Goal: Task Accomplishment & Management: Manage account settings

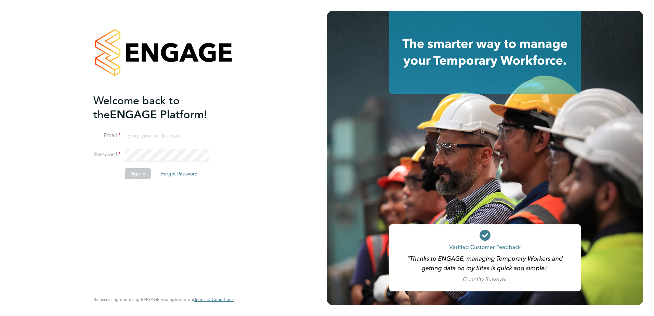
type input "jacob.austin@vistry.co.uk"
click at [131, 173] on button "Sign In" at bounding box center [138, 173] width 26 height 11
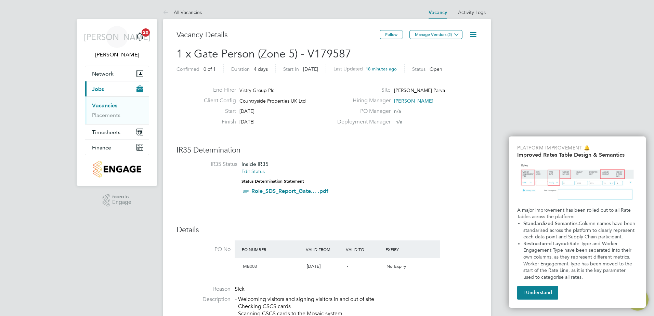
click at [101, 89] on span "Jobs" at bounding box center [98, 89] width 12 height 6
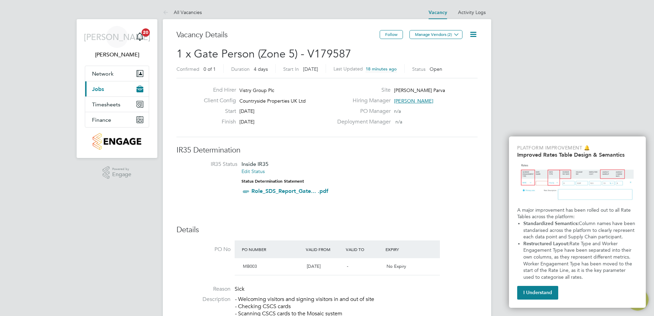
click at [103, 90] on span "Jobs" at bounding box center [98, 89] width 12 height 6
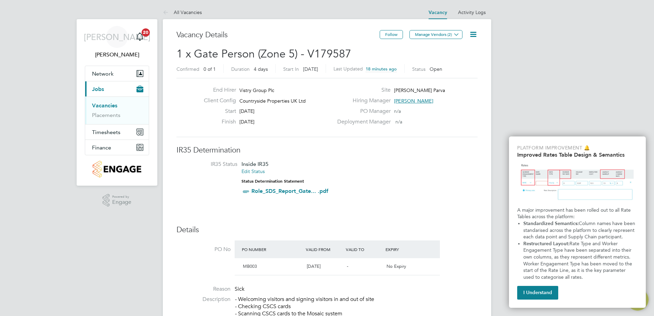
click at [473, 33] on icon at bounding box center [473, 34] width 9 height 9
click at [182, 10] on link "All Vacancies" at bounding box center [182, 12] width 39 height 6
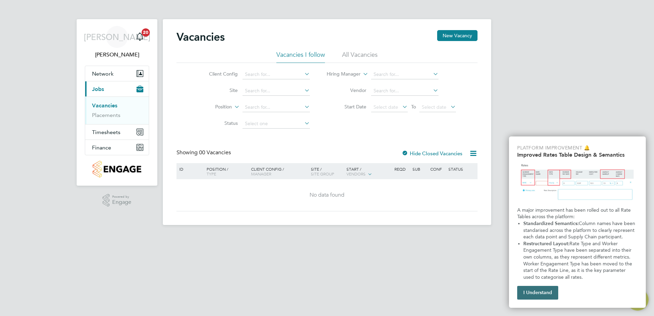
click at [545, 289] on button "I Understand" at bounding box center [537, 293] width 41 height 14
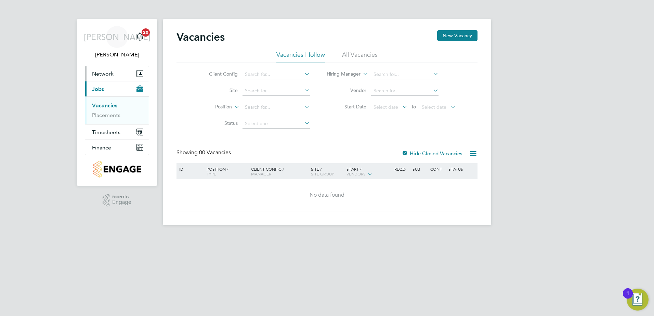
click at [127, 73] on button "Network" at bounding box center [117, 73] width 64 height 15
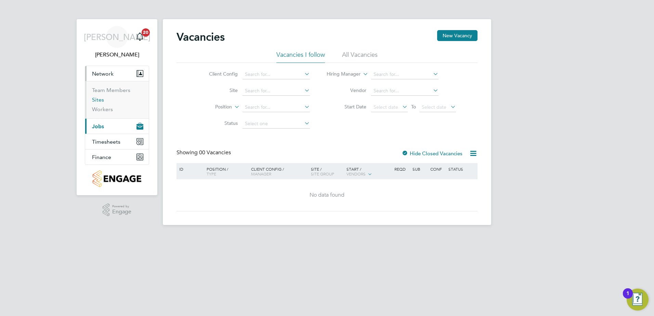
click at [97, 98] on link "Sites" at bounding box center [98, 99] width 12 height 6
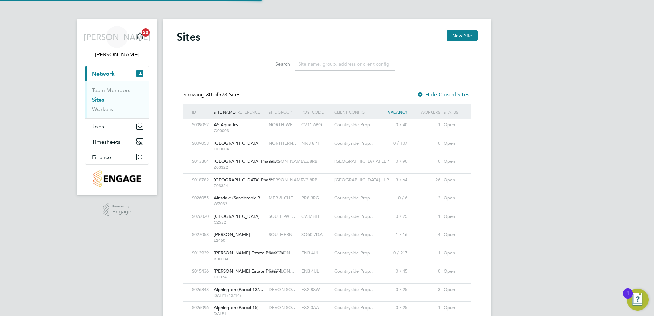
scroll to position [13, 33]
click at [317, 68] on input at bounding box center [345, 63] width 100 height 13
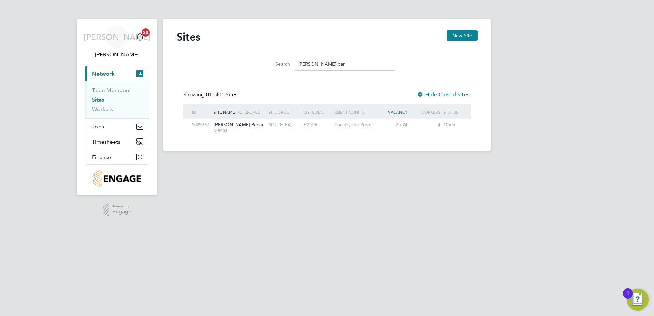
type input "glen par"
click at [381, 134] on div "S025979 Glen Parva MB003 SOUTH-EA… LE2 9JR Countryside Prop… 2 / 24 4 Open" at bounding box center [326, 128] width 287 height 18
click at [388, 126] on div "2 / 24" at bounding box center [392, 125] width 33 height 13
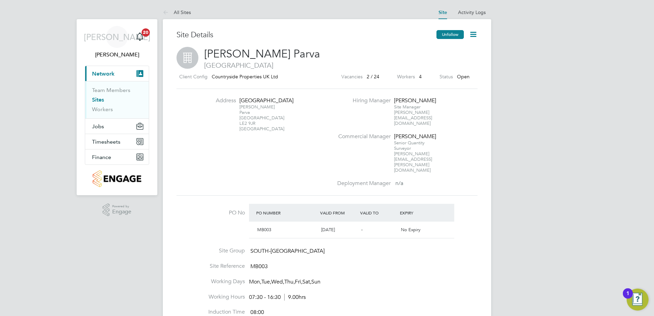
click at [448, 32] on button "Unfollow" at bounding box center [449, 34] width 27 height 9
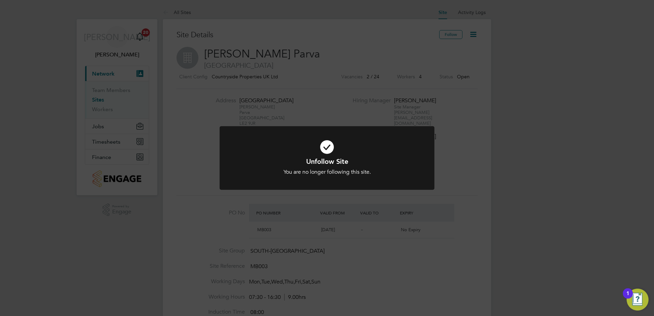
click at [555, 211] on div "Unfollow Site You are no longer following this site. Cancel Okay" at bounding box center [327, 158] width 654 height 316
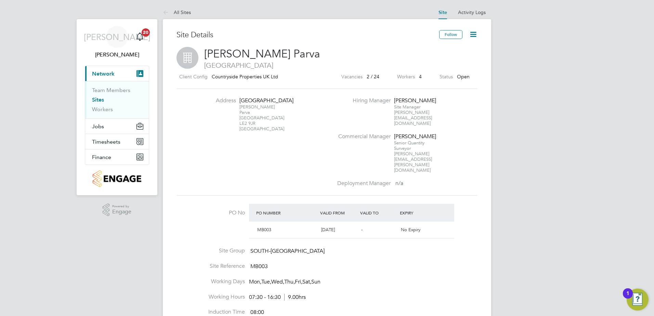
drag, startPoint x: 101, startPoint y: 100, endPoint x: 107, endPoint y: 100, distance: 6.2
click at [101, 100] on link "Sites" at bounding box center [98, 99] width 12 height 6
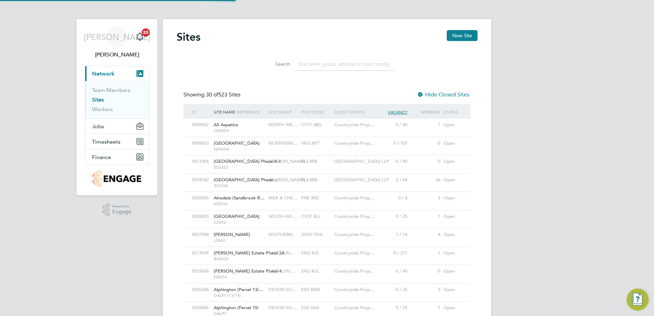
click at [324, 69] on input at bounding box center [345, 63] width 100 height 13
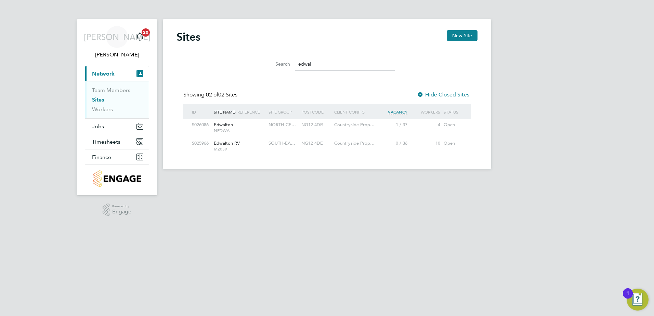
type input "edwal"
click at [289, 148] on div "SOUTH-EA…" at bounding box center [283, 143] width 33 height 13
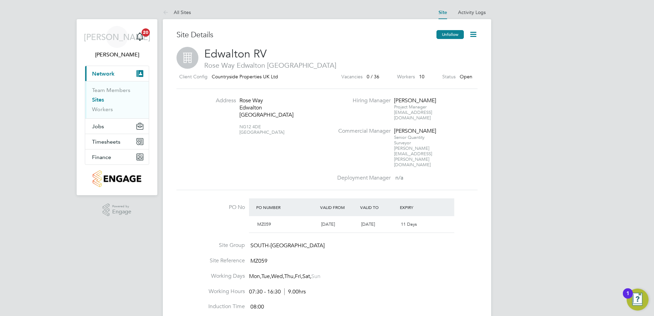
click at [452, 35] on button "Unfollow" at bounding box center [449, 34] width 27 height 9
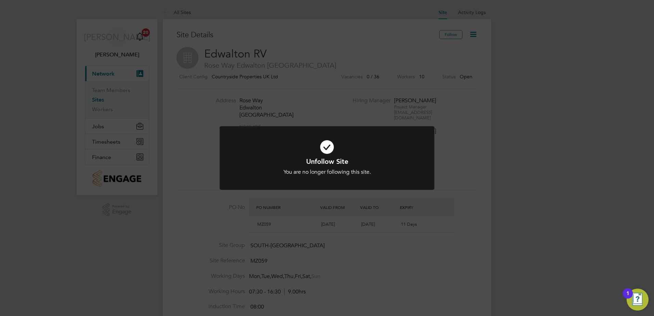
click at [455, 223] on div "Unfollow Site You are no longer following this site. Cancel Okay" at bounding box center [327, 158] width 654 height 316
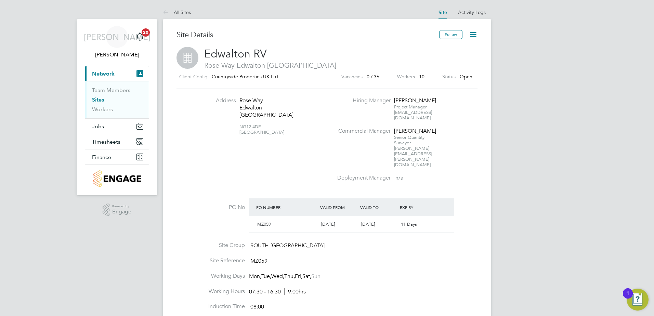
click at [101, 102] on link "Sites" at bounding box center [98, 99] width 12 height 6
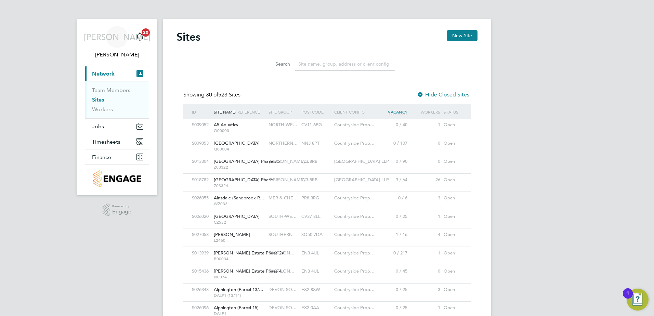
click at [349, 67] on input at bounding box center [345, 63] width 100 height 13
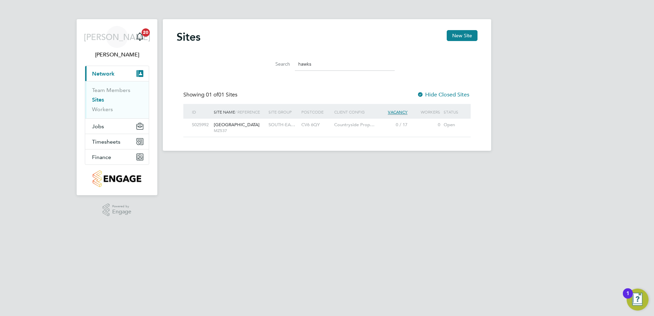
type input "hawks"
click at [353, 133] on div "S025992 Hawksbury Golf Course MZ537 SOUTH-EA… CV6 6QY Countryside Prop… 0 / 17 …" at bounding box center [326, 128] width 287 height 18
click at [378, 125] on div "0 / 17" at bounding box center [392, 125] width 33 height 13
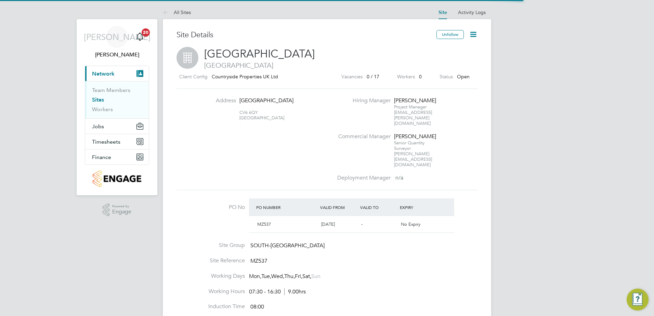
scroll to position [12, 64]
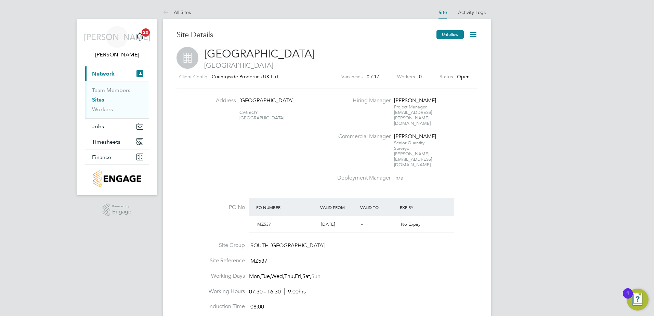
click at [458, 33] on button "Unfollow" at bounding box center [449, 34] width 27 height 9
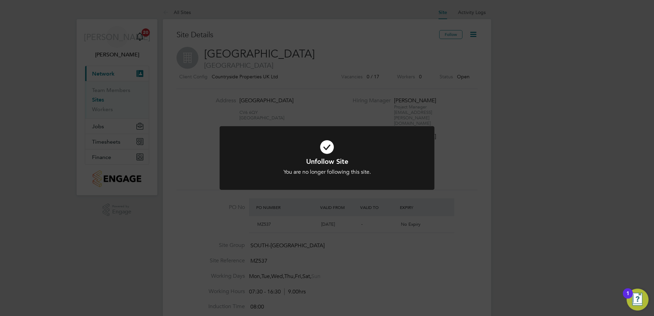
click at [497, 148] on div "Unfollow Site You are no longer following this site. Cancel Okay" at bounding box center [327, 158] width 654 height 316
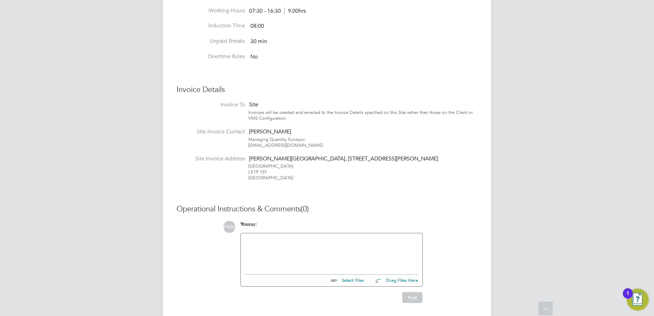
scroll to position [0, 0]
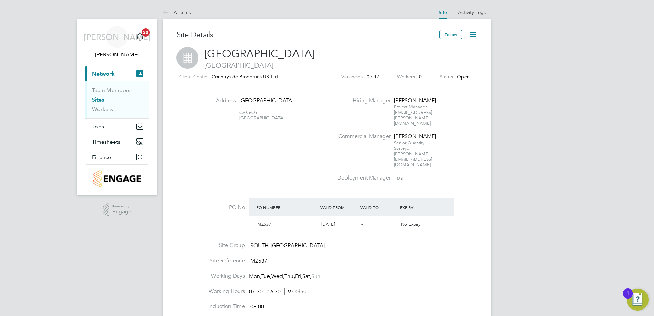
click at [476, 31] on icon at bounding box center [473, 34] width 9 height 9
click at [459, 60] on li "Edit Site e" at bounding box center [456, 60] width 39 height 10
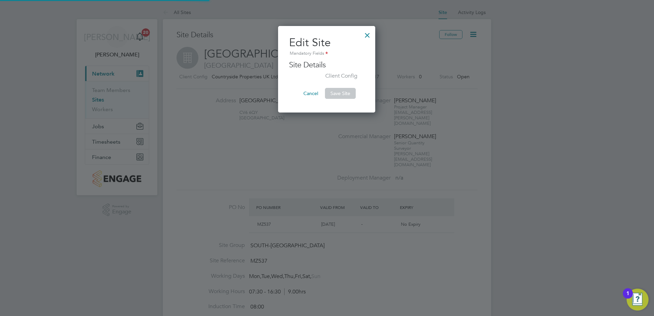
scroll to position [87, 98]
type input "[GEOGRAPHIC_DATA]"
type input "SOUTH-[GEOGRAPHIC_DATA]"
type input "MZ537"
type input "[GEOGRAPHIC_DATA]"
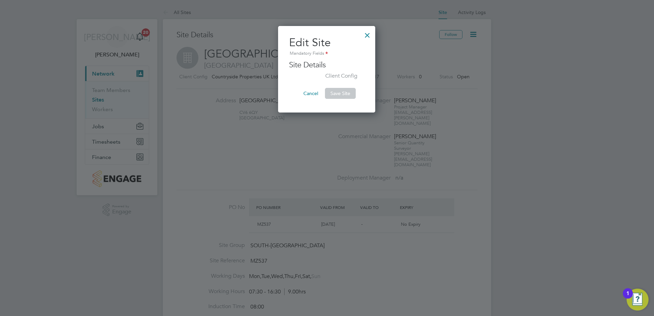
type input "CV6 6QY"
type input "[PERSON_NAME]"
type input "07:30"
type input "16:30"
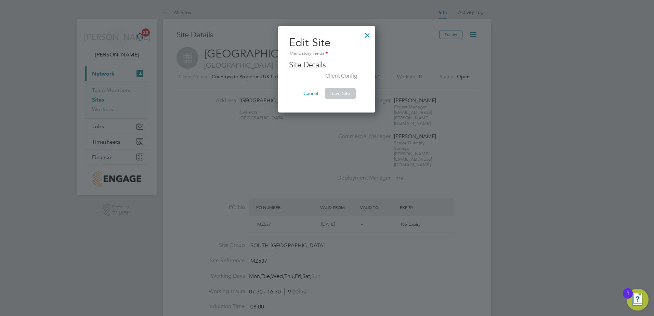
type input "08:00"
type input "30 mins"
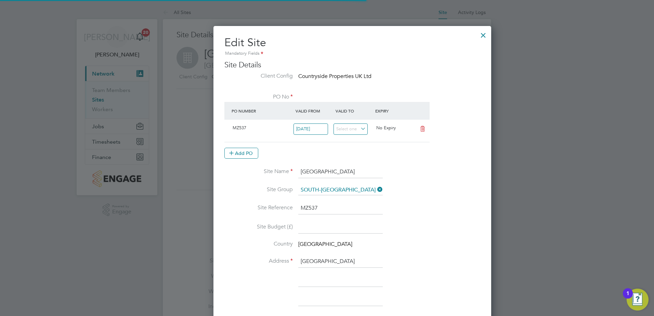
type input "[GEOGRAPHIC_DATA]"
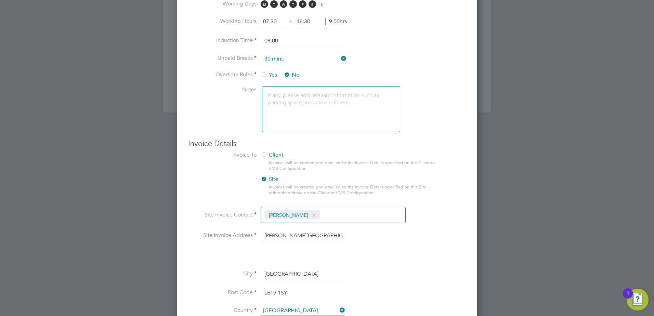
scroll to position [526, 0]
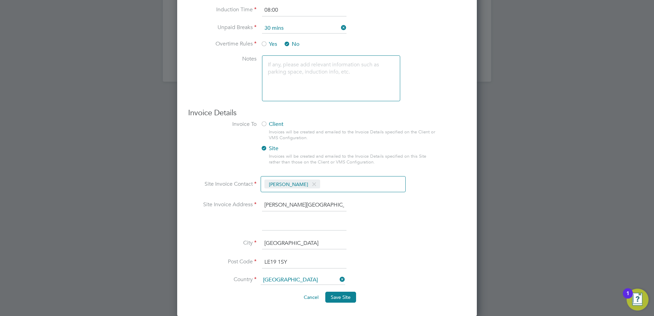
click at [309, 183] on span at bounding box center [314, 184] width 10 height 13
click at [304, 184] on input at bounding box center [301, 185] width 81 height 12
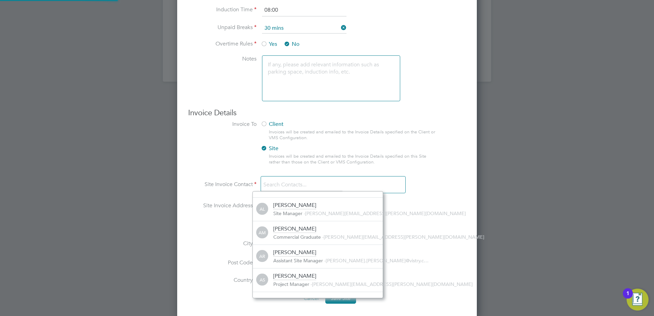
scroll to position [0, 0]
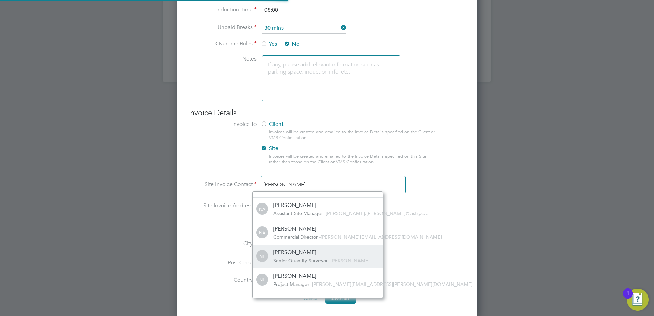
type input "nathan"
click at [305, 257] on span "Senior Quantity Surveyor" at bounding box center [300, 260] width 54 height 6
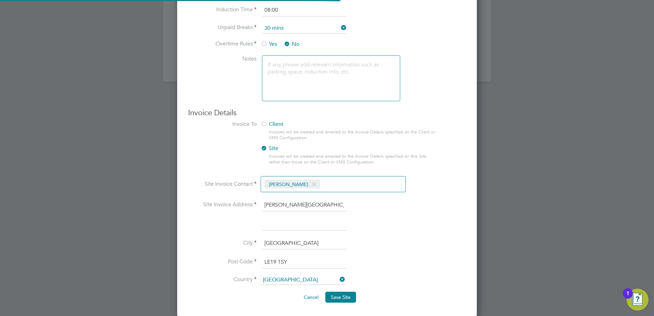
click at [429, 257] on li "Post Code LE19 1SY" at bounding box center [327, 265] width 278 height 19
click at [351, 299] on button "Save Site" at bounding box center [340, 297] width 31 height 11
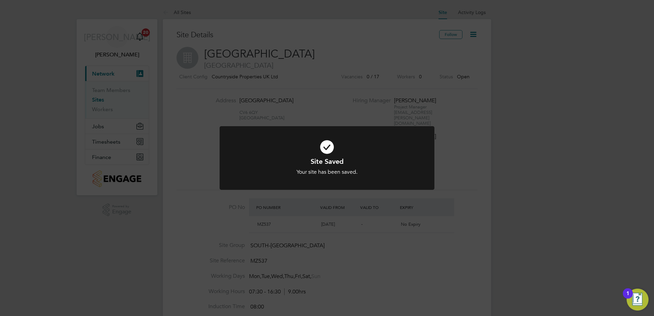
click at [494, 173] on div "Site Saved Your site has been saved. Cancel Okay" at bounding box center [327, 158] width 654 height 316
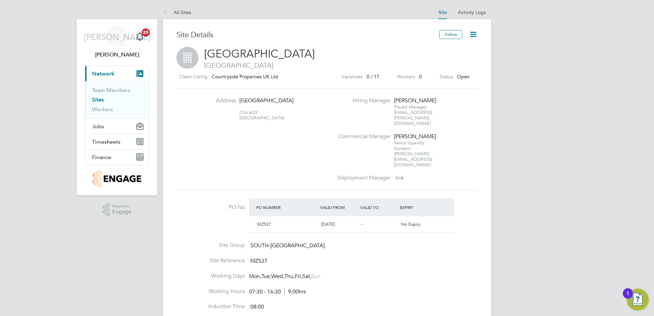
click at [101, 99] on link "Sites" at bounding box center [98, 99] width 12 height 6
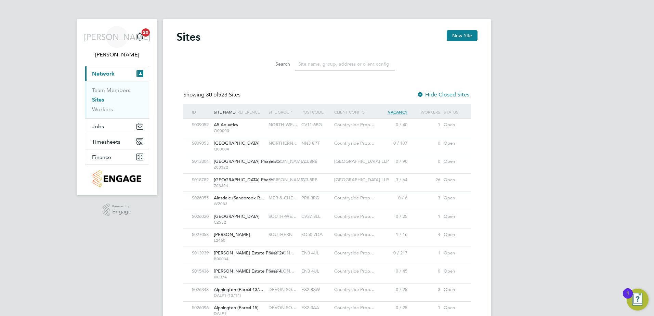
click at [328, 65] on input at bounding box center [345, 63] width 100 height 13
type input "w"
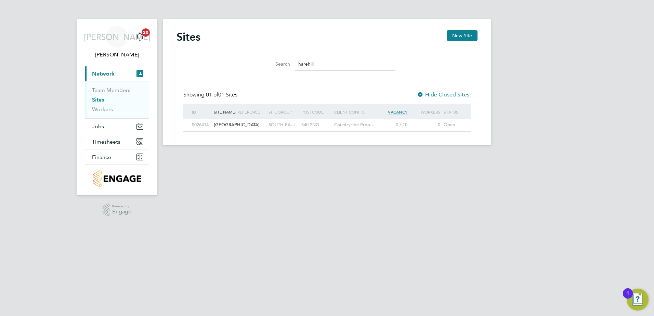
type input "harehill"
click at [258, 123] on div "Harehill Road" at bounding box center [239, 125] width 55 height 13
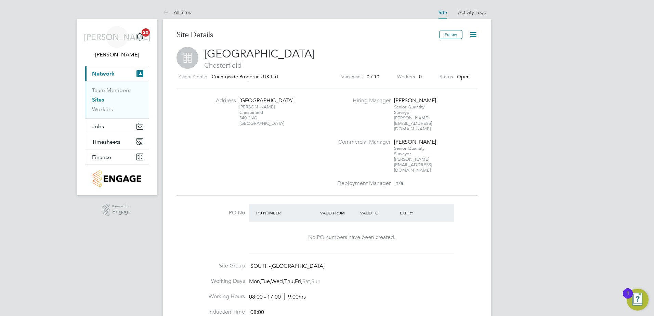
click at [101, 99] on link "Sites" at bounding box center [98, 99] width 12 height 6
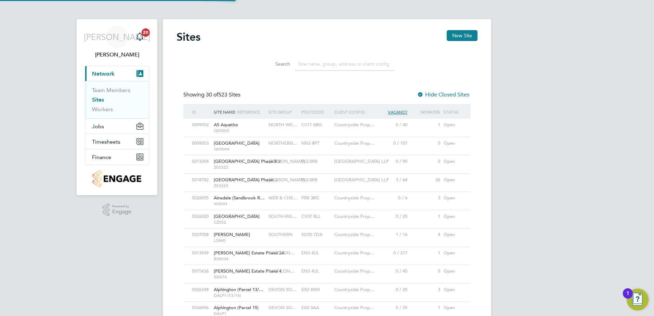
click at [328, 65] on input at bounding box center [345, 63] width 100 height 13
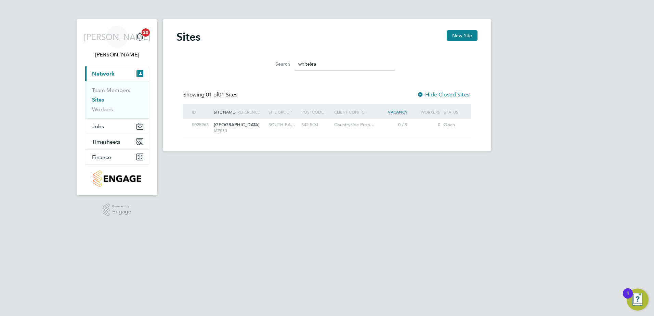
type input "whitelea"
click at [318, 128] on div "S42 5QJ" at bounding box center [315, 125] width 33 height 13
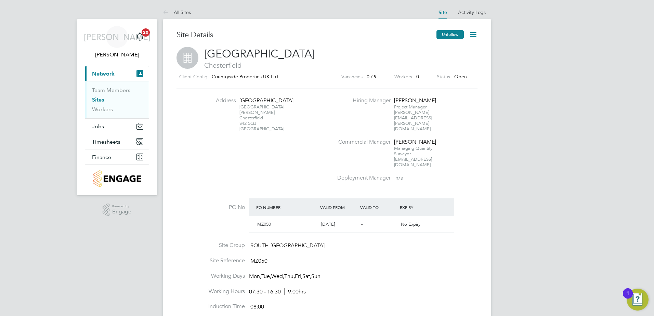
click at [454, 33] on button "Unfollow" at bounding box center [449, 34] width 27 height 9
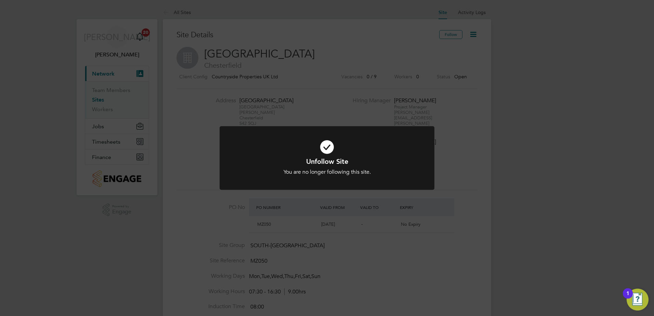
drag, startPoint x: 490, startPoint y: 160, endPoint x: 490, endPoint y: 153, distance: 6.8
click at [490, 160] on div "Unfollow Site You are no longer following this site. Cancel Okay" at bounding box center [327, 158] width 654 height 316
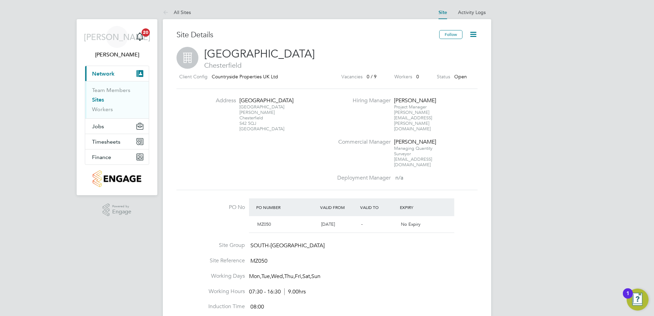
click at [474, 37] on icon at bounding box center [473, 34] width 9 height 9
click at [456, 60] on li "Edit Site e" at bounding box center [456, 60] width 39 height 10
type input "[GEOGRAPHIC_DATA]"
type input "SOUTH-[GEOGRAPHIC_DATA]"
type input "MZ050"
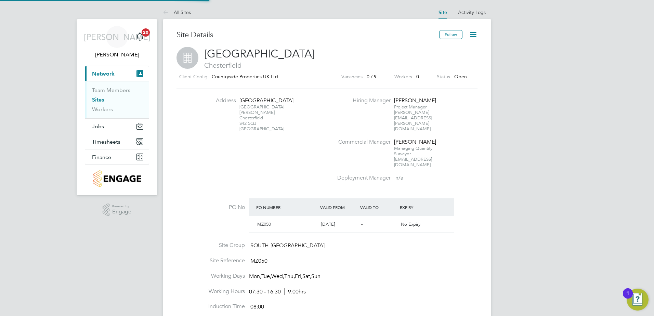
type input "[GEOGRAPHIC_DATA]"
type input "[GEOGRAPHIC_DATA][PERSON_NAME]"
type input "Chesterfield"
type input "S42 5QJ"
type input "Martin Tonks"
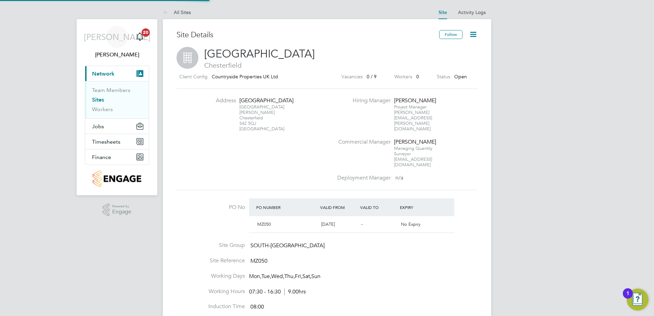
type input "[PERSON_NAME]"
type input "07:30"
type input "16:30"
type input "08:00"
type input "30 mins"
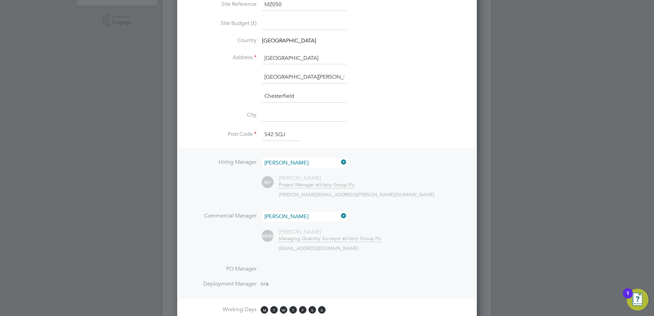
scroll to position [228, 0]
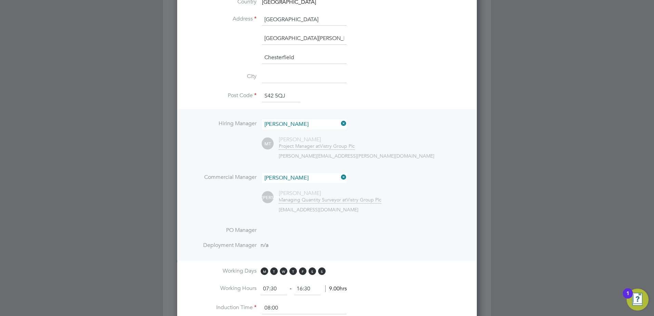
click at [339, 176] on icon at bounding box center [339, 177] width 0 height 10
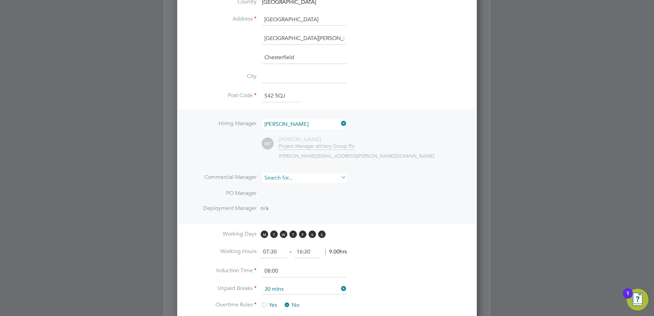
click at [331, 176] on input at bounding box center [304, 178] width 84 height 10
click at [307, 185] on li "Nathan Eyre" at bounding box center [304, 187] width 85 height 9
type input "Nathan Eyre"
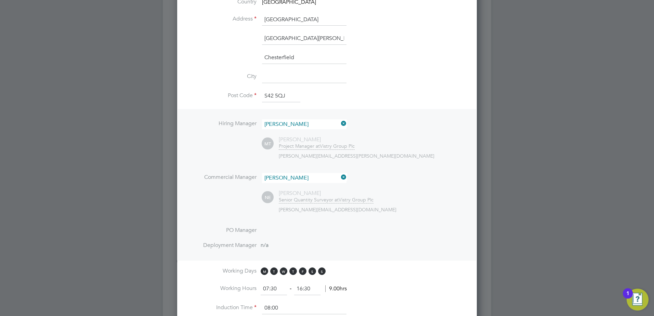
click at [313, 237] on li "PO Manager" at bounding box center [327, 234] width 278 height 15
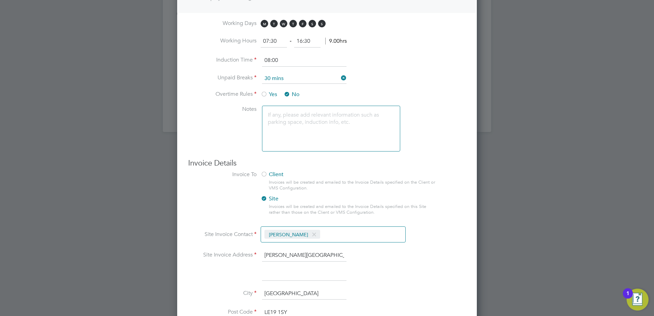
scroll to position [526, 0]
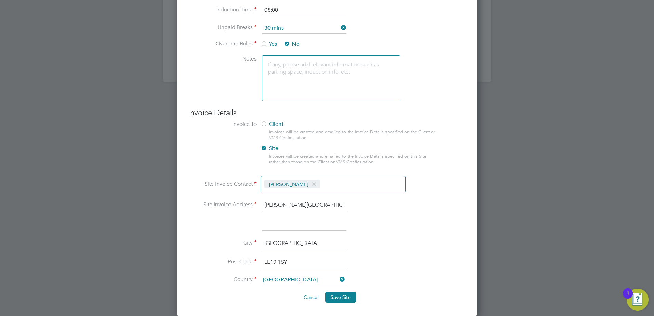
click at [309, 184] on span at bounding box center [314, 184] width 10 height 13
click at [304, 184] on input at bounding box center [301, 185] width 81 height 12
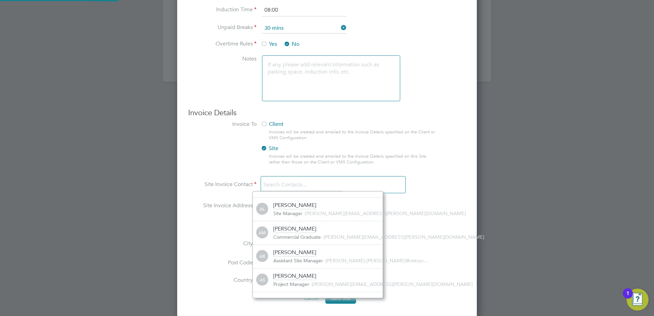
scroll to position [0, 0]
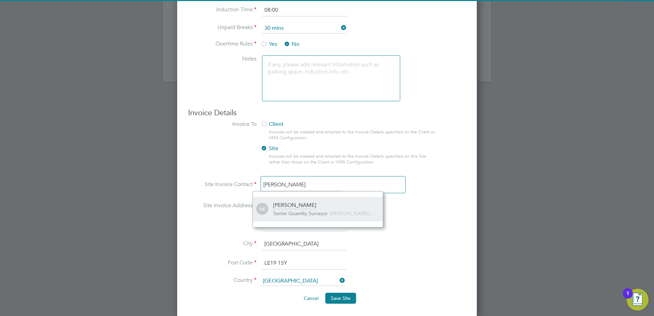
type input "nathan ey"
click at [311, 206] on div "Nathan Eyre Senior Quantity Surveyor - nathan.eyre@vistry.c…" at bounding box center [327, 209] width 109 height 15
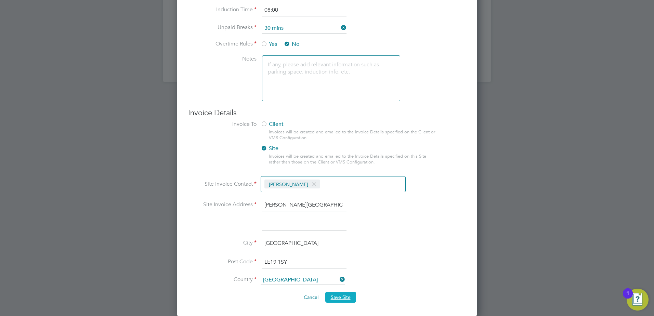
click at [346, 298] on span "Save Site" at bounding box center [341, 297] width 20 height 6
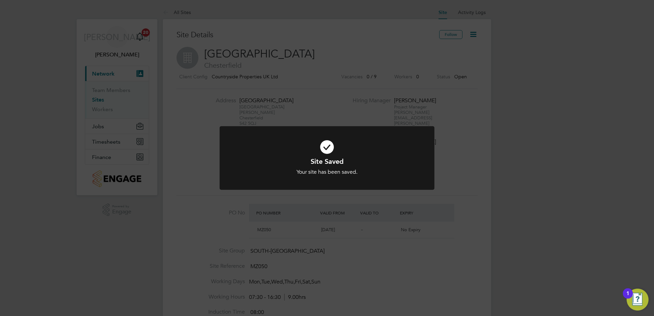
click at [485, 141] on div "Site Saved Your site has been saved. Cancel Okay" at bounding box center [327, 158] width 654 height 316
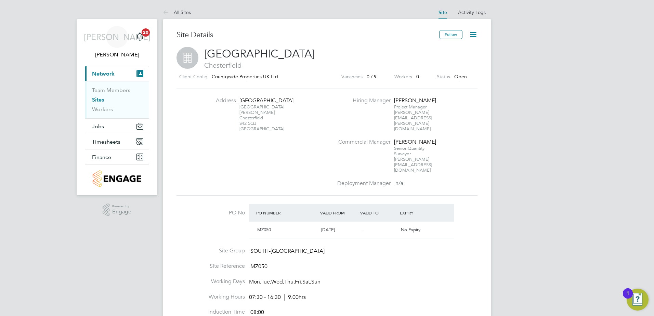
click at [472, 33] on icon at bounding box center [473, 34] width 9 height 9
click at [583, 83] on div "JA Jacob Austin Notifications 20 Applications: Current page: Network Team Membe…" at bounding box center [327, 312] width 654 height 624
click at [98, 101] on link "Sites" at bounding box center [98, 99] width 12 height 6
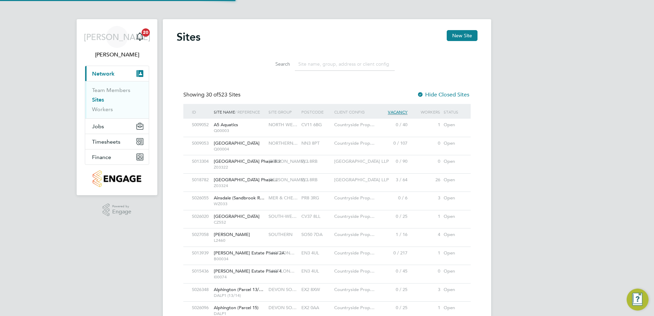
click at [330, 63] on input at bounding box center [345, 63] width 100 height 13
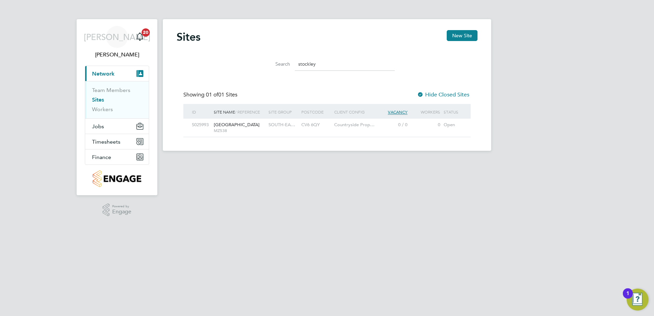
type input "stockley"
click at [313, 127] on div "CV6 6QY" at bounding box center [315, 125] width 33 height 13
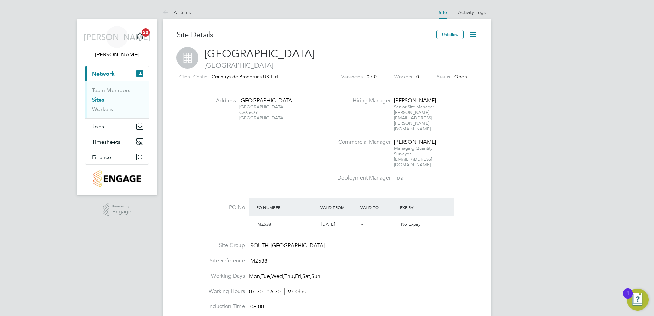
click at [101, 101] on link "Sites" at bounding box center [98, 99] width 12 height 6
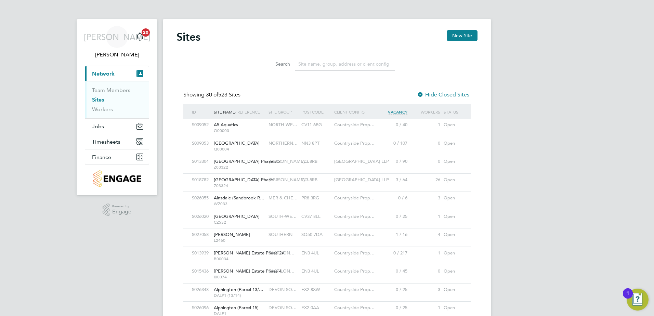
click at [319, 63] on input at bounding box center [345, 63] width 100 height 13
